Goal: Check status: Check status

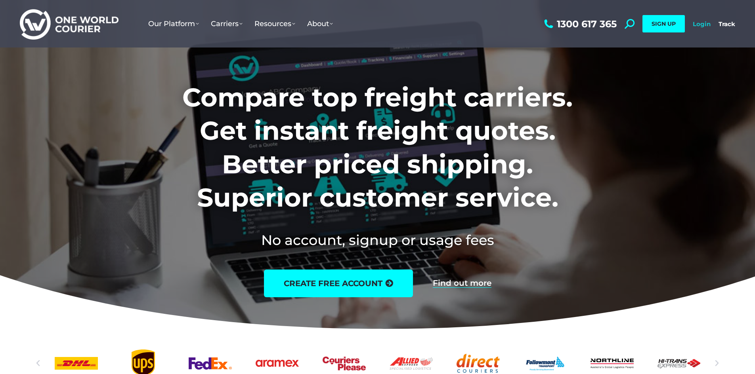
click at [710, 26] on link "Login" at bounding box center [702, 24] width 18 height 8
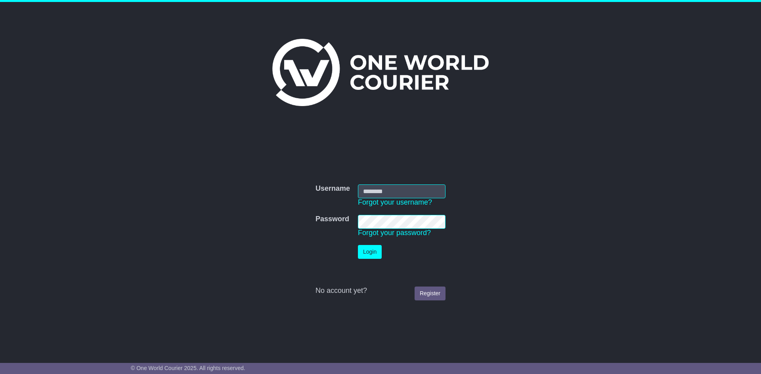
type input "**********"
click at [370, 249] on button "Login" at bounding box center [370, 252] width 24 height 14
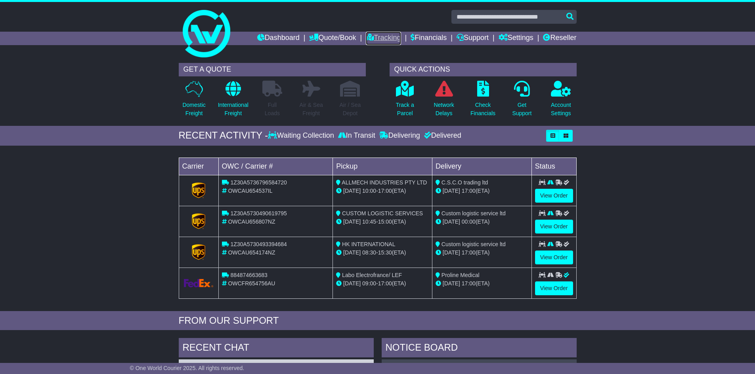
drag, startPoint x: 386, startPoint y: 39, endPoint x: 380, endPoint y: 42, distance: 7.1
click at [386, 39] on link "Tracking" at bounding box center [383, 38] width 35 height 13
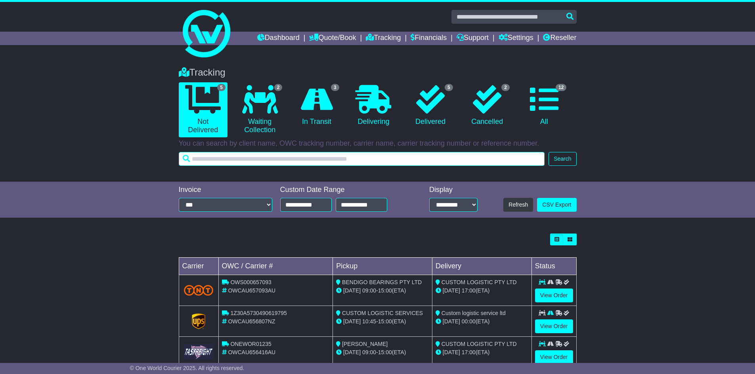
click at [250, 163] on input "text" at bounding box center [362, 159] width 366 height 14
paste input "*********"
type input "*********"
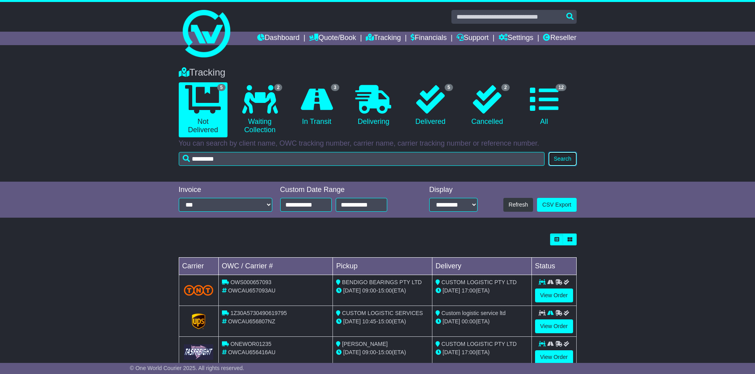
click at [559, 164] on button "Search" at bounding box center [562, 159] width 28 height 14
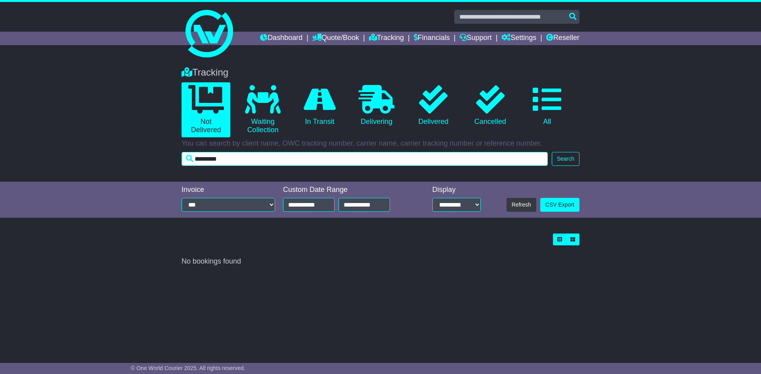
drag, startPoint x: 187, startPoint y: 159, endPoint x: 132, endPoint y: 155, distance: 55.6
click at [138, 156] on div "Tracking 0 Not Delivered 0 Waiting Collection 0 In Transit 0 Delivering 0" at bounding box center [380, 120] width 761 height 123
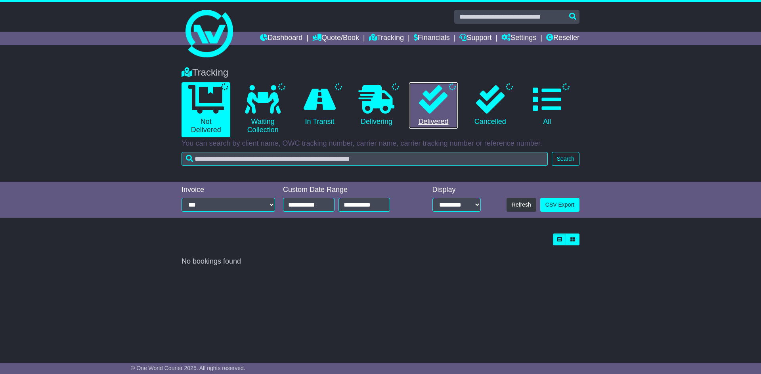
click at [418, 96] on link "Delivered" at bounding box center [433, 105] width 49 height 47
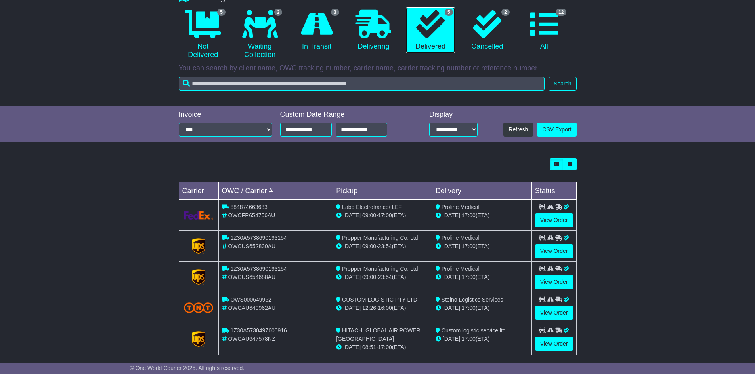
scroll to position [84, 0]
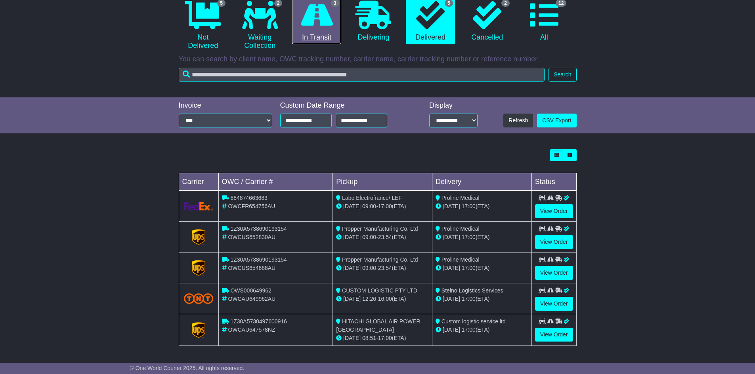
click at [305, 27] on icon at bounding box center [317, 15] width 32 height 29
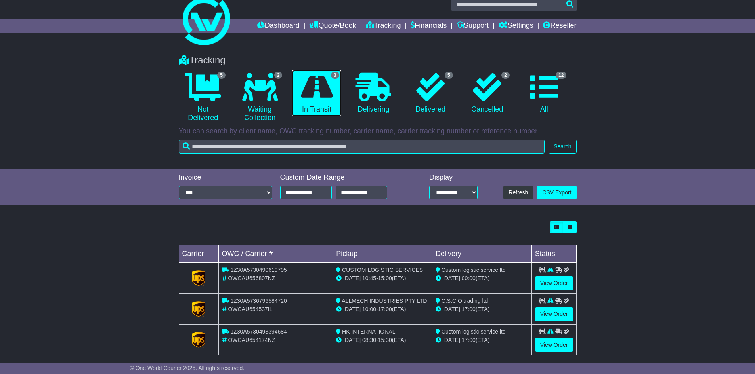
scroll to position [22, 0]
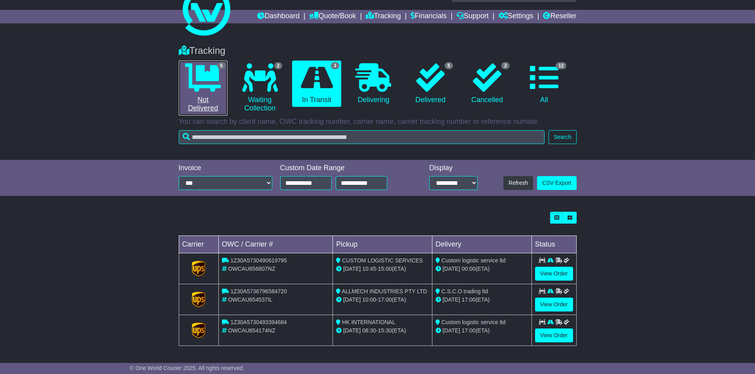
click at [206, 103] on link "5 Not Delivered" at bounding box center [203, 88] width 49 height 55
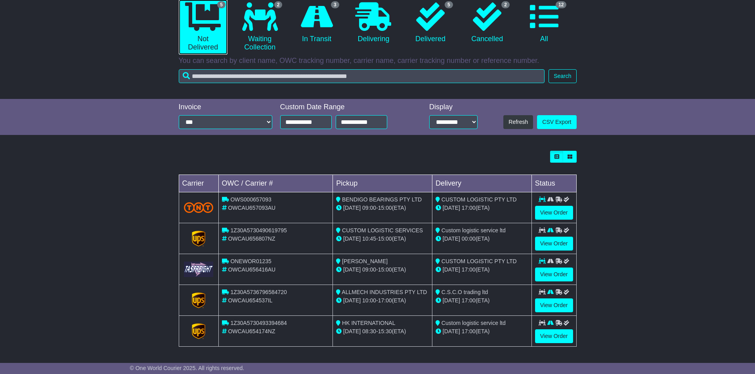
scroll to position [84, 0]
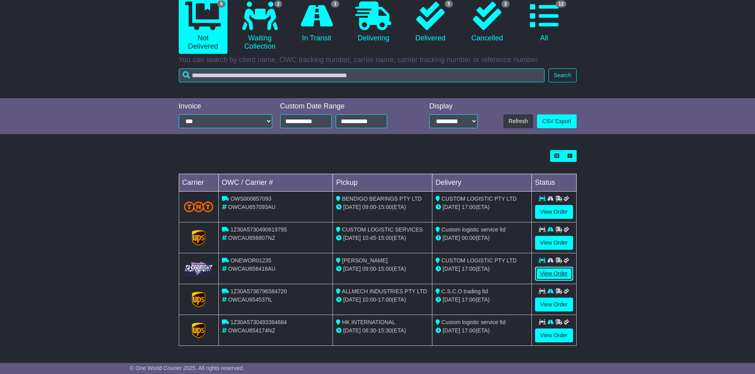
click at [548, 272] on link "View Order" at bounding box center [554, 274] width 38 height 14
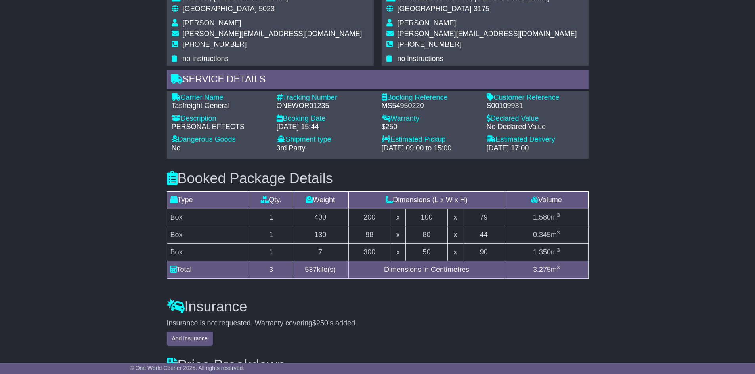
scroll to position [594, 0]
